Goal: Task Accomplishment & Management: Manage account settings

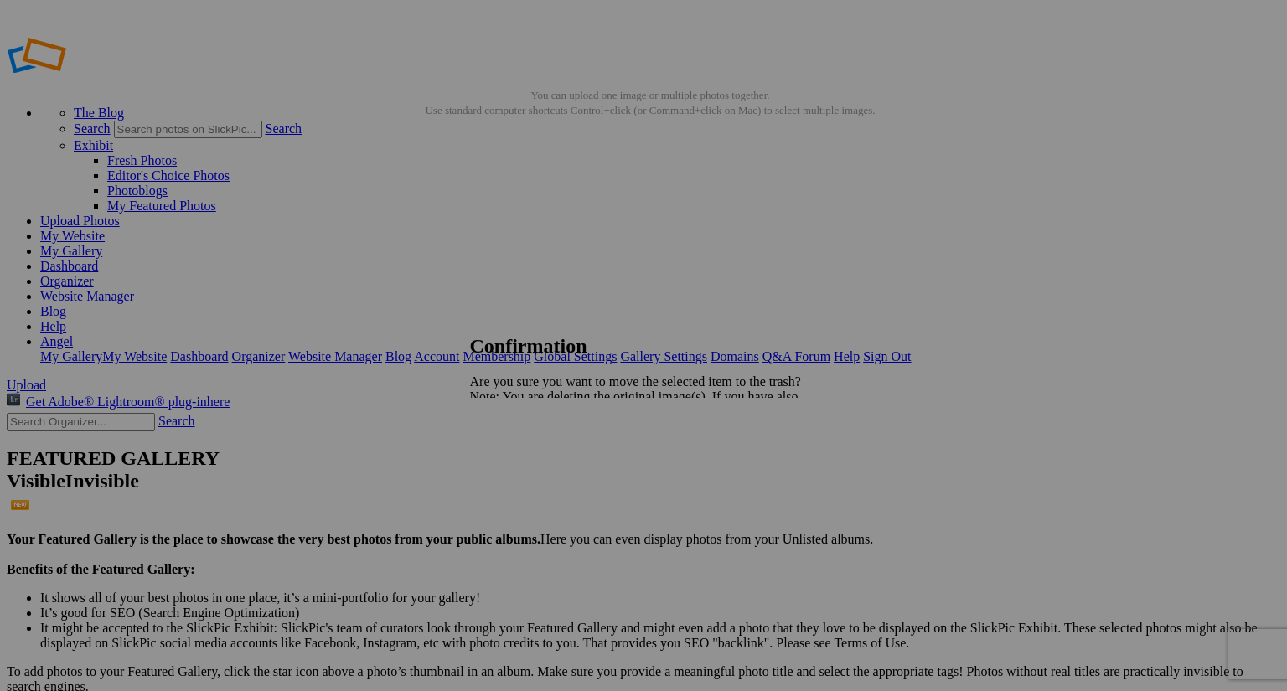
click at [526, 457] on span "Yes" at bounding box center [516, 455] width 19 height 14
